Goal: Task Accomplishment & Management: Use online tool/utility

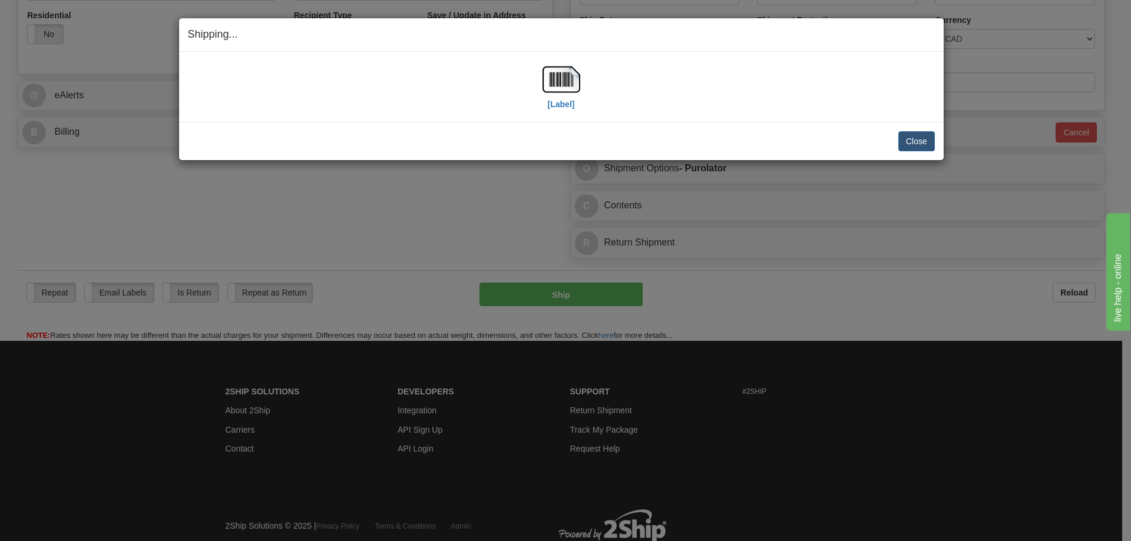
scroll to position [412, 0]
click at [911, 148] on button "Close" at bounding box center [916, 141] width 37 height 20
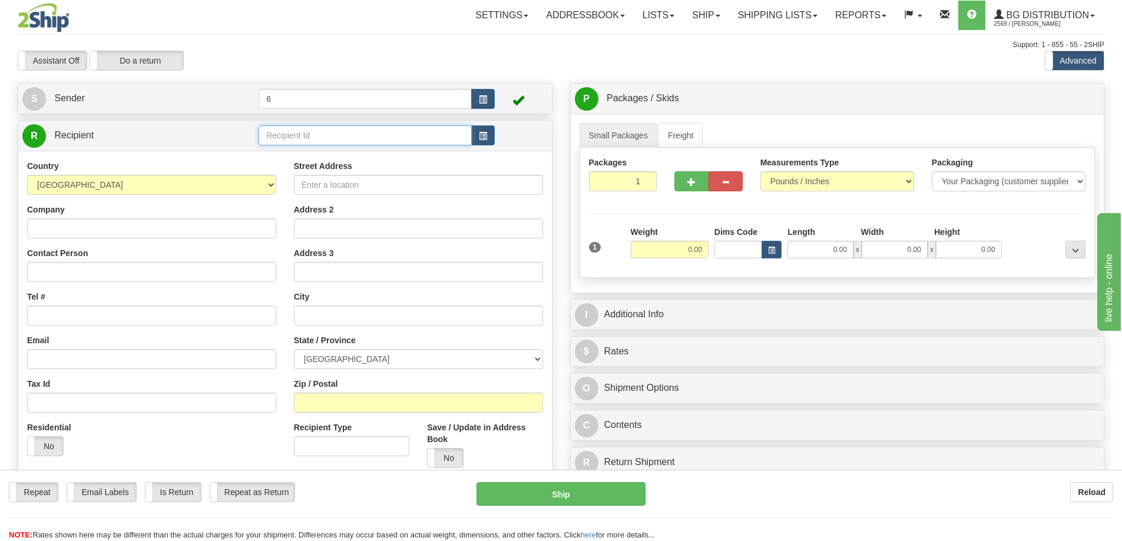
click at [359, 142] on input "text" at bounding box center [365, 135] width 213 height 20
type input "9"
click at [355, 52] on div "Assistant On Assistant Off Do a return Do a return" at bounding box center [239, 61] width 460 height 20
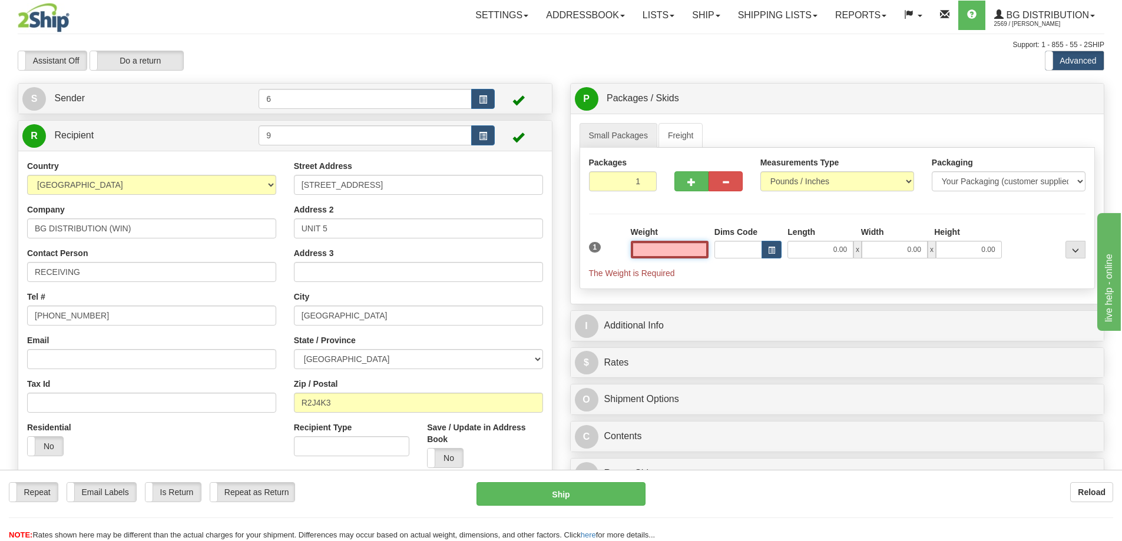
click at [662, 245] on input "text" at bounding box center [670, 250] width 78 height 18
type input "3.00"
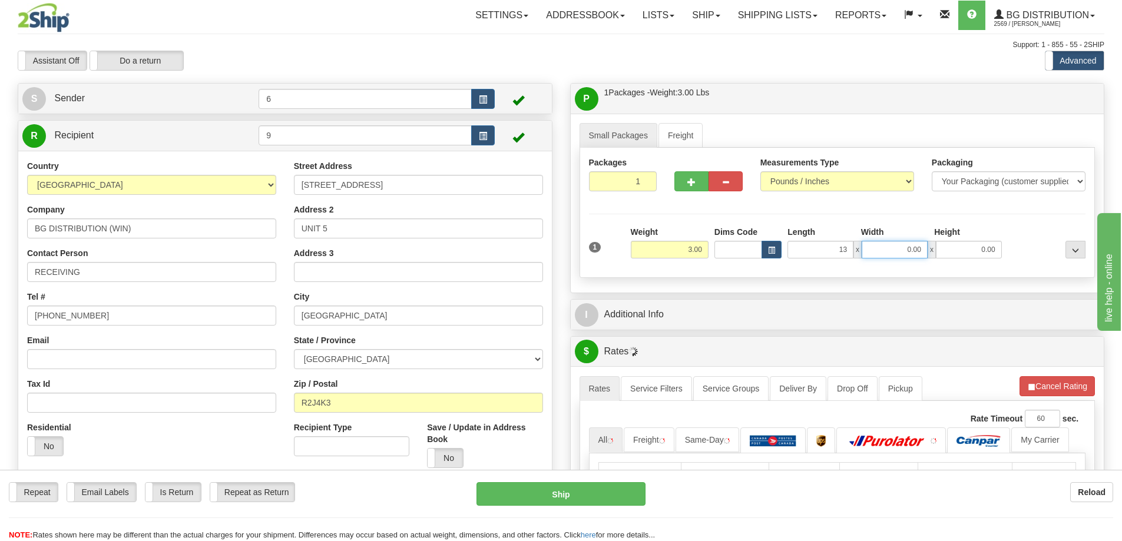
type input "13.00"
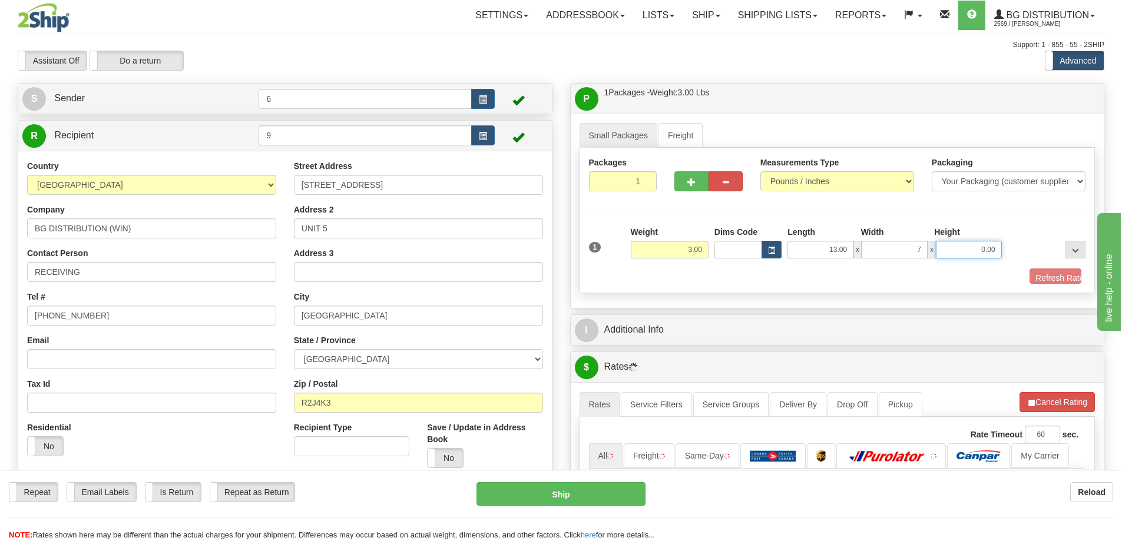
type input "7.00"
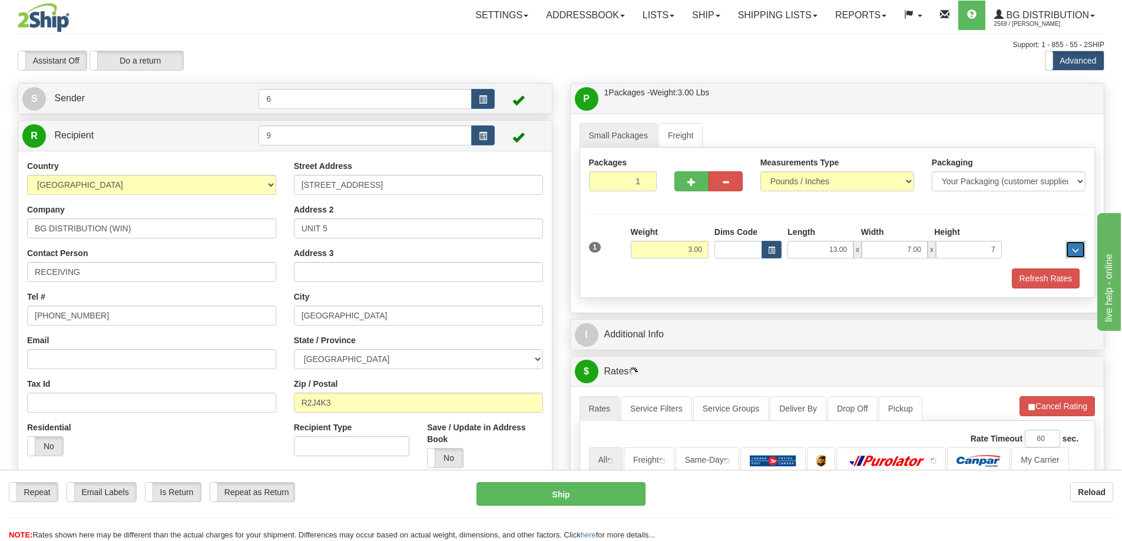
type input "7.00"
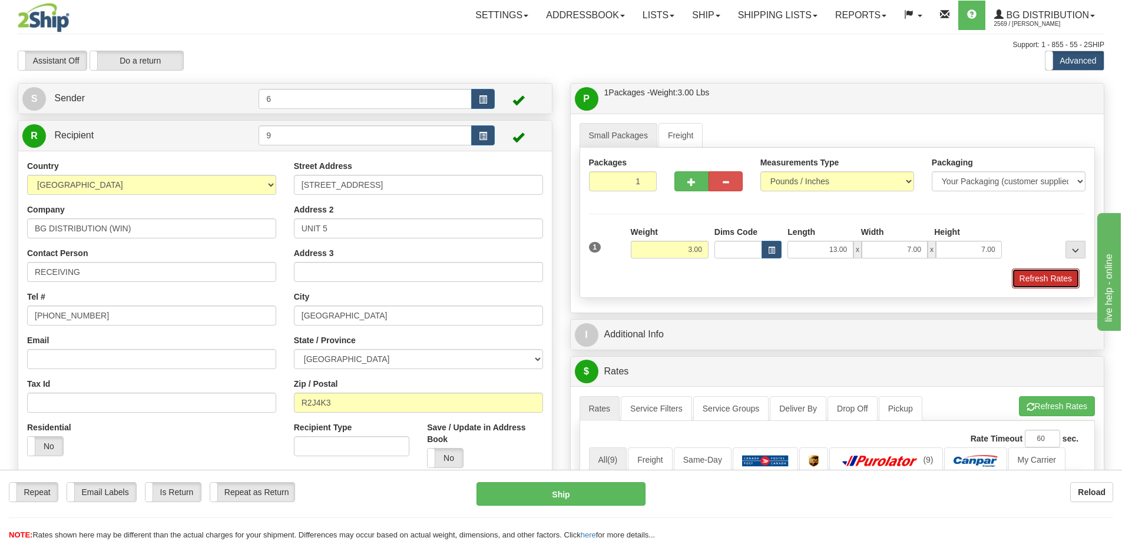
click at [1030, 278] on button "Refresh Rates" at bounding box center [1046, 279] width 68 height 20
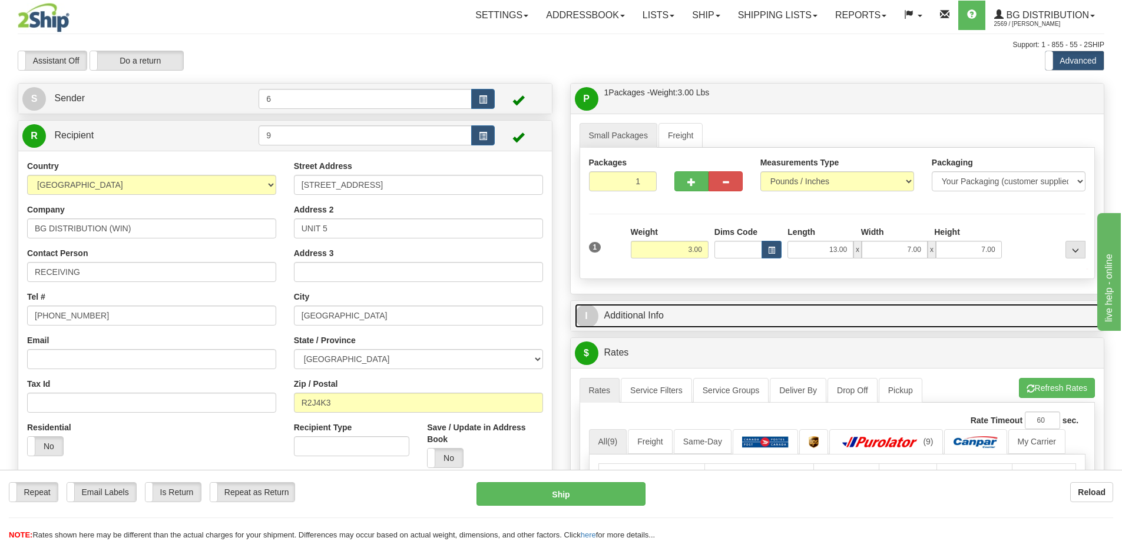
click at [971, 328] on link "I Additional Info" at bounding box center [838, 316] width 526 height 24
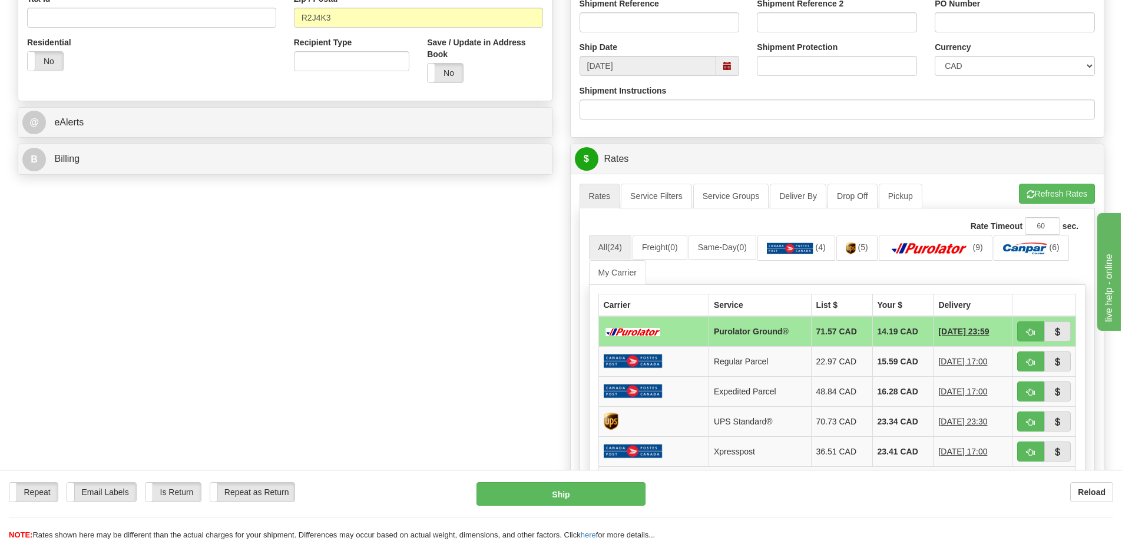
scroll to position [295, 0]
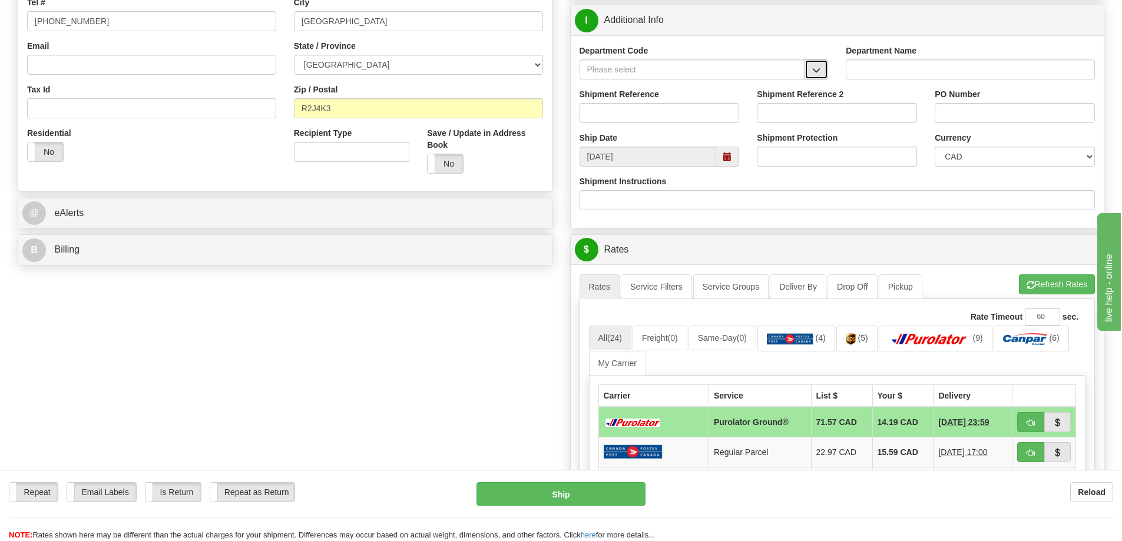
click at [811, 78] on button "button" at bounding box center [817, 70] width 24 height 20
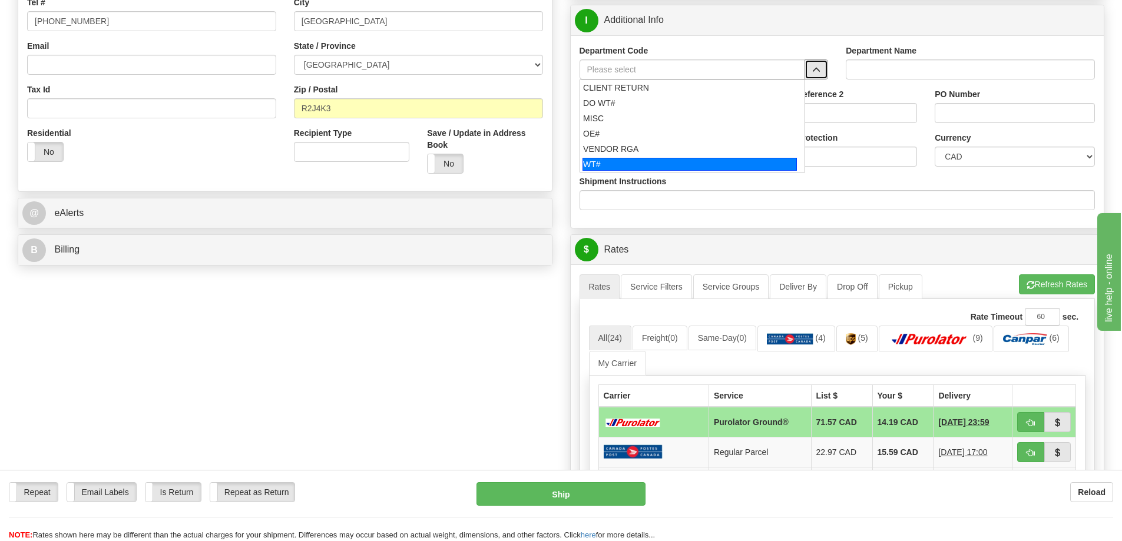
click at [640, 163] on div "WT#" at bounding box center [690, 164] width 214 height 13
type input "WT#"
type input "WAREHOUSE TRANSFERS"
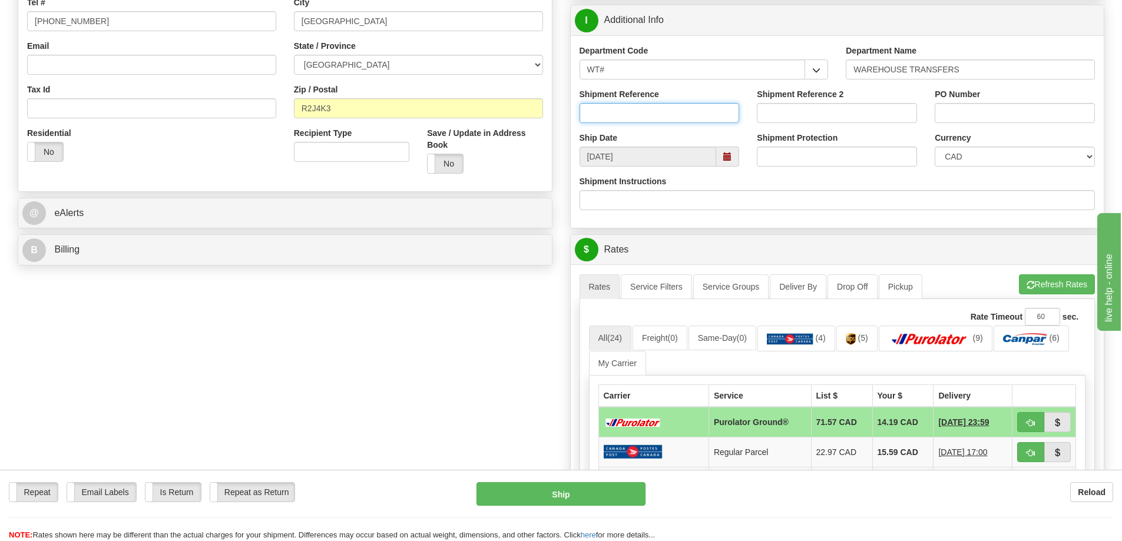
click at [640, 118] on input "Shipment Reference" at bounding box center [660, 113] width 160 height 20
type input "166795-00"
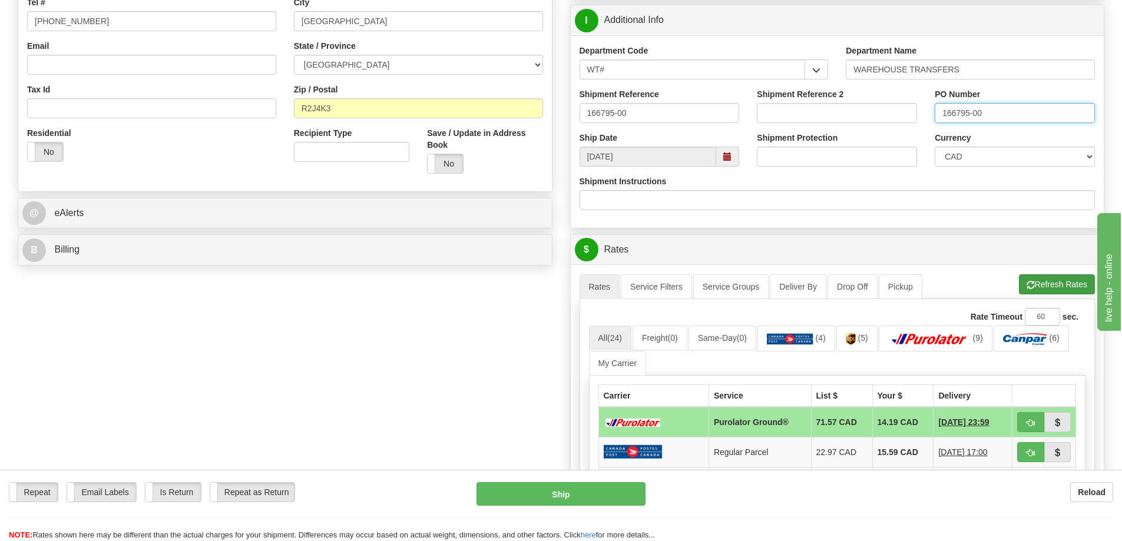
type input "166795-00"
click at [1045, 284] on button "Refresh Rates" at bounding box center [1057, 285] width 76 height 20
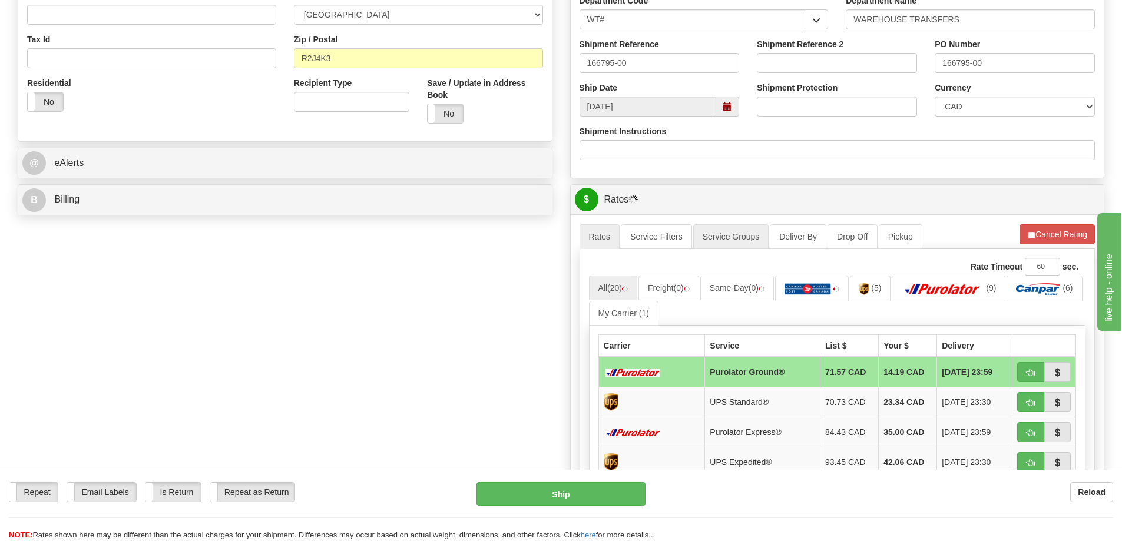
scroll to position [412, 0]
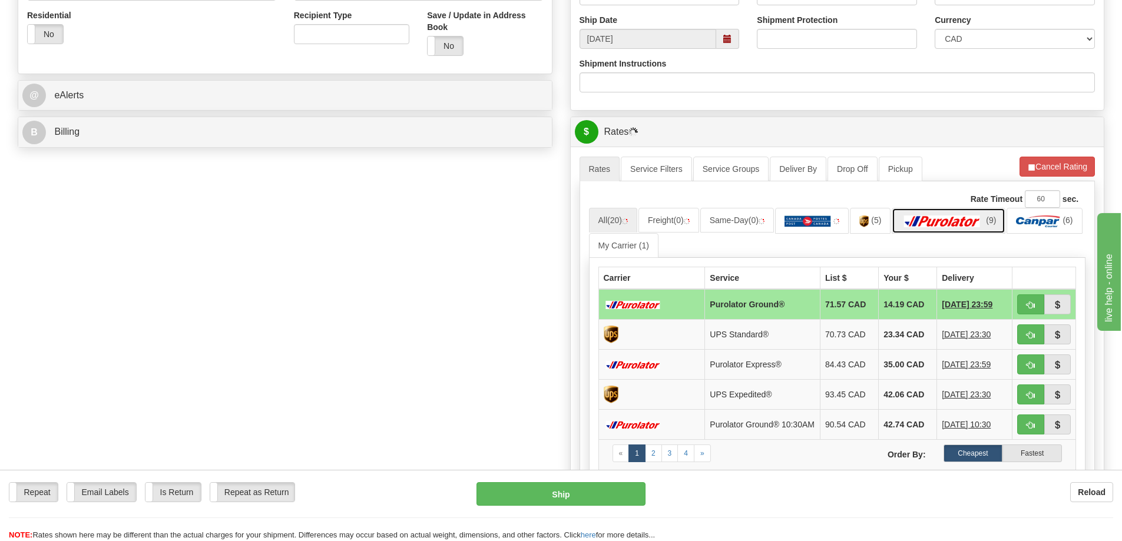
click at [966, 217] on img at bounding box center [942, 222] width 82 height 12
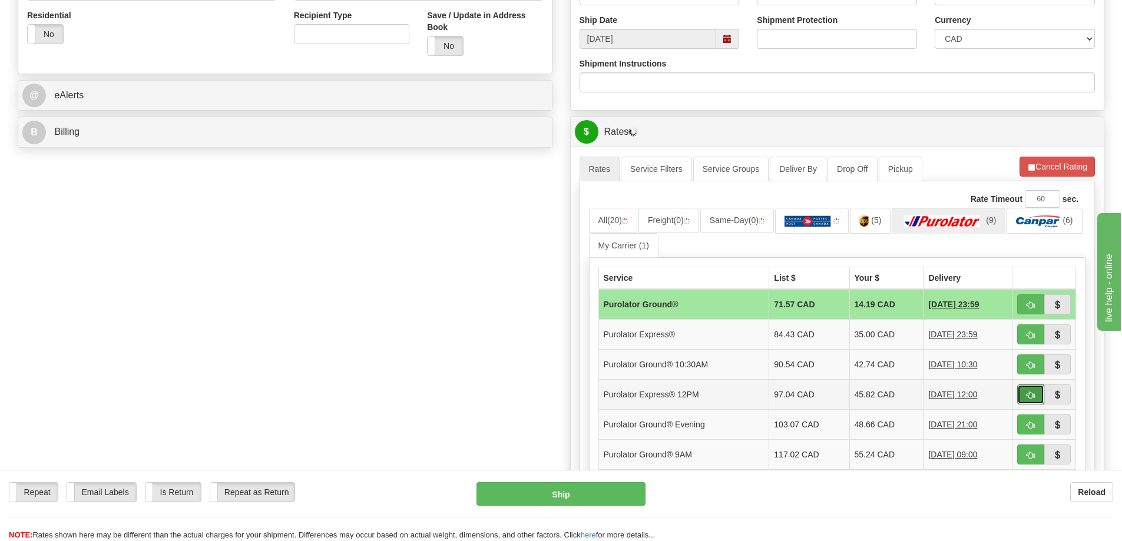
click at [1029, 395] on span "button" at bounding box center [1031, 396] width 8 height 8
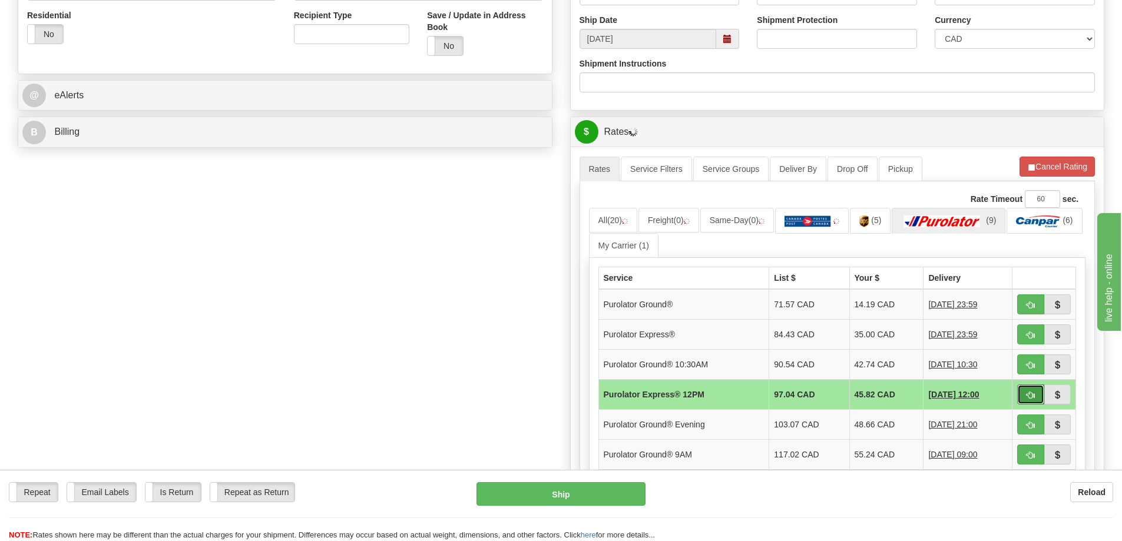
click at [1028, 397] on span "button" at bounding box center [1031, 396] width 8 height 8
click at [1028, 396] on span "button" at bounding box center [1031, 396] width 8 height 8
click at [1032, 389] on button "button" at bounding box center [1030, 395] width 27 height 20
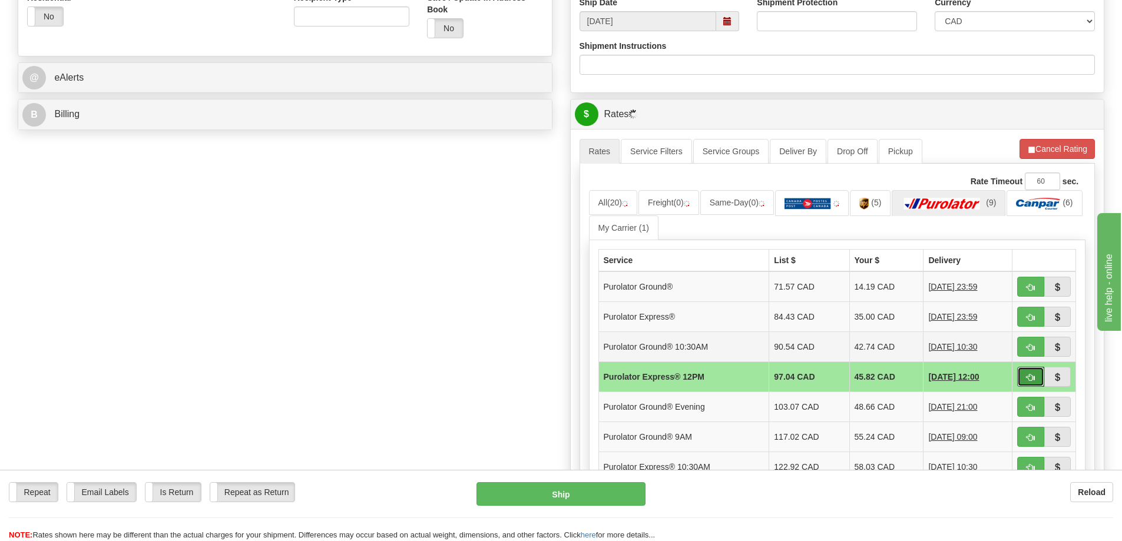
scroll to position [530, 0]
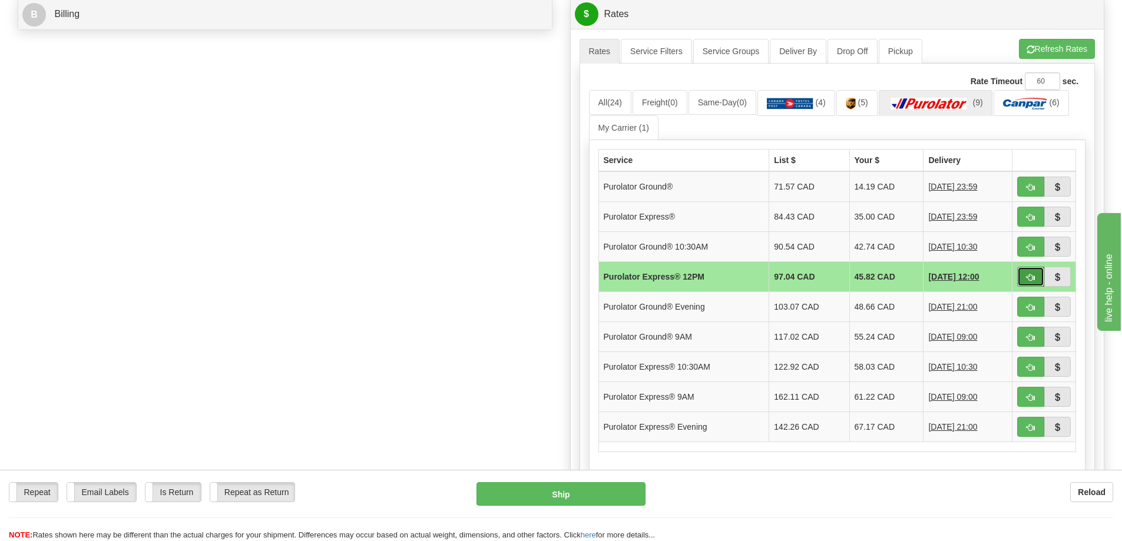
click at [1032, 278] on span "button" at bounding box center [1031, 278] width 8 height 8
type input "204"
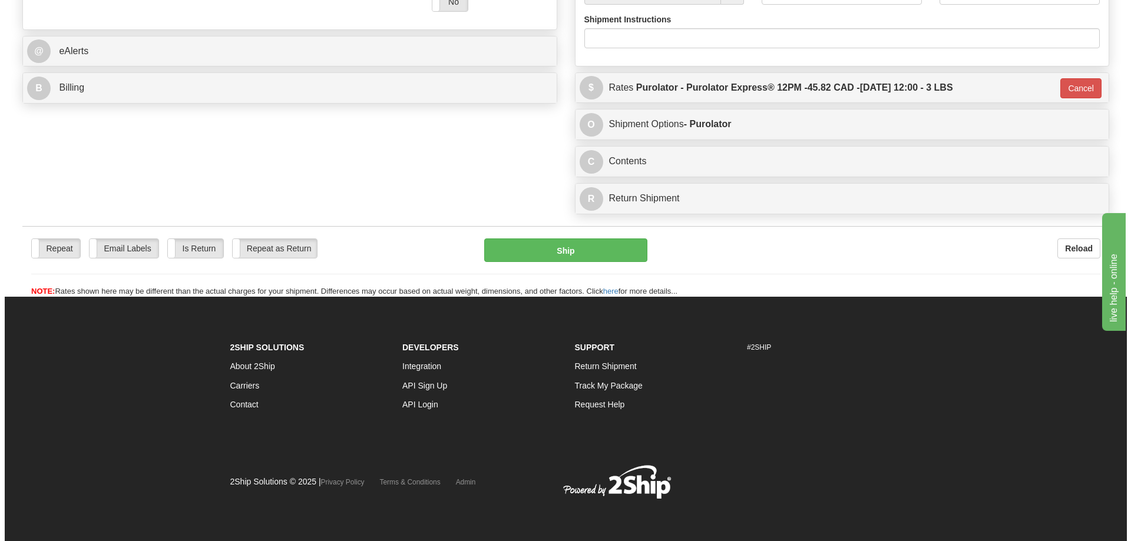
scroll to position [494, 0]
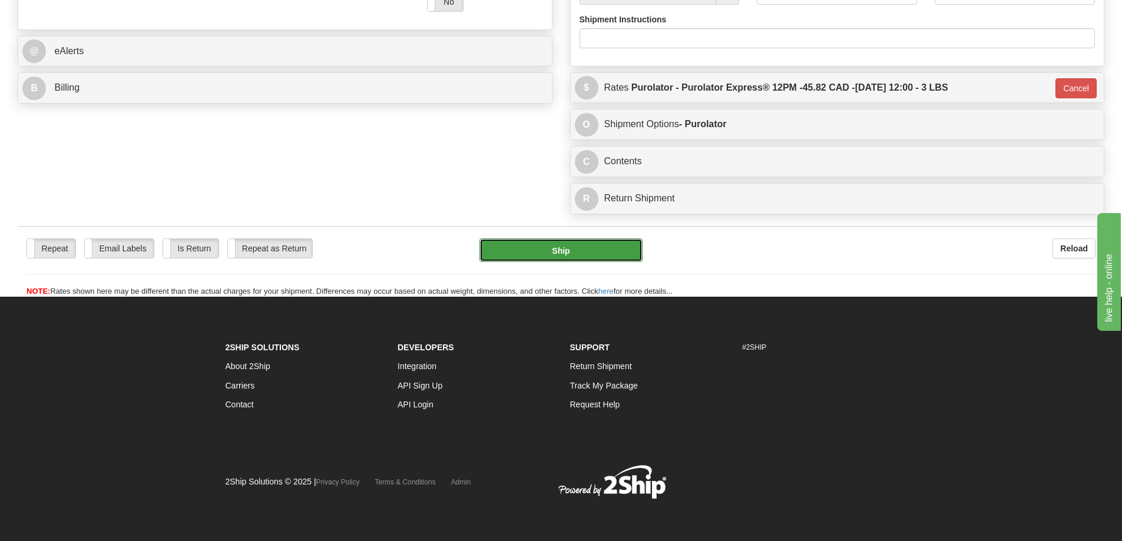
click at [550, 239] on button "Ship" at bounding box center [561, 251] width 163 height 24
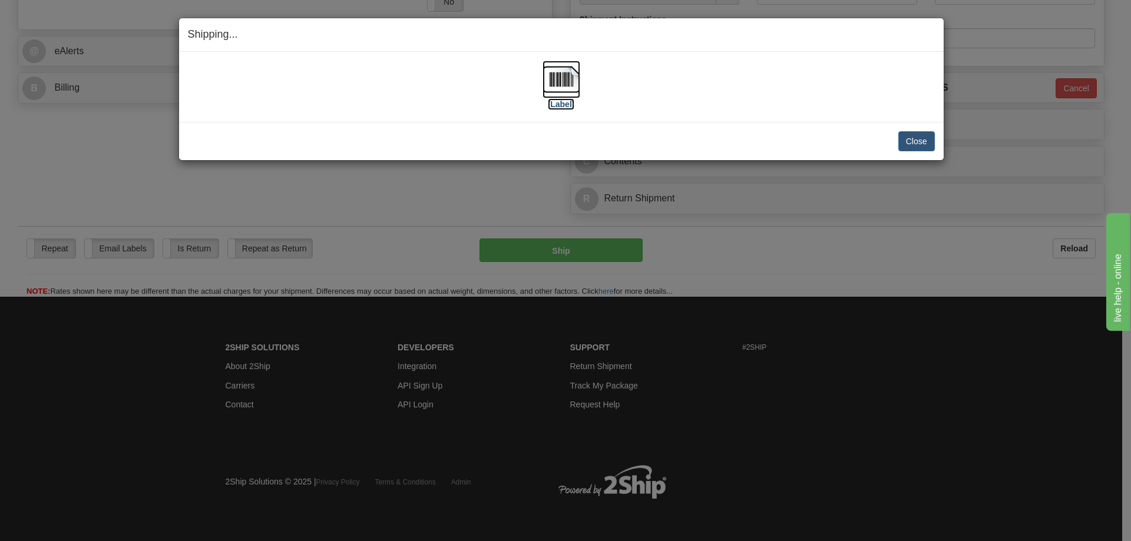
click at [571, 104] on label "[Label]" at bounding box center [561, 104] width 27 height 12
